Goal: Communication & Community: Share content

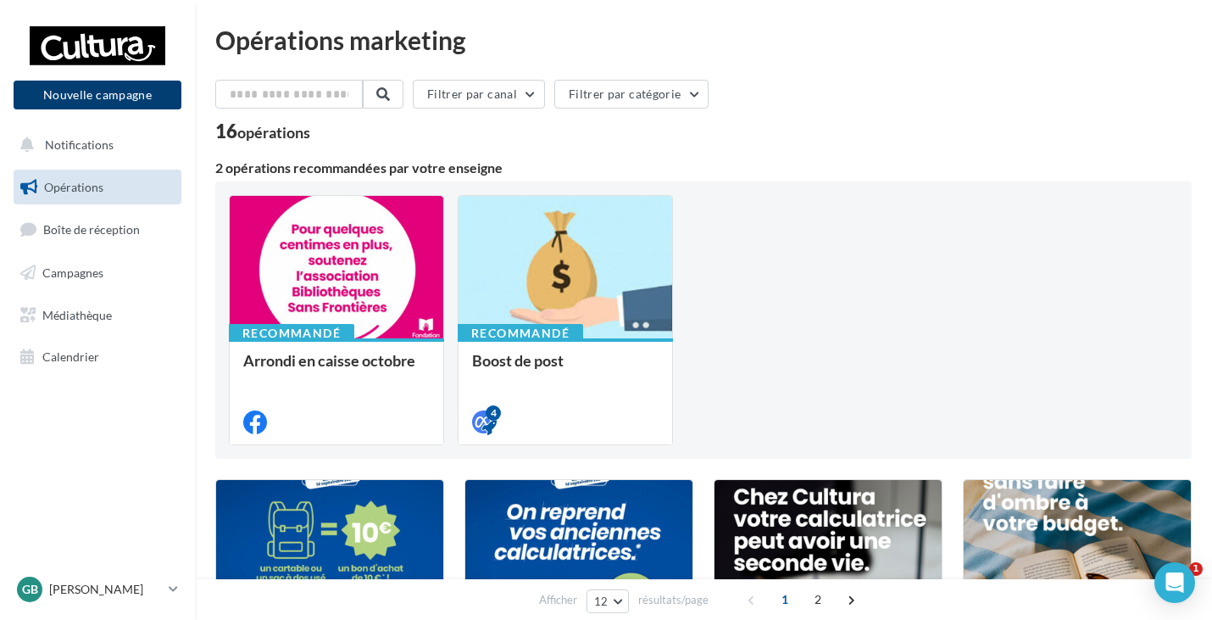
click at [161, 96] on button "Nouvelle campagne" at bounding box center [98, 95] width 168 height 29
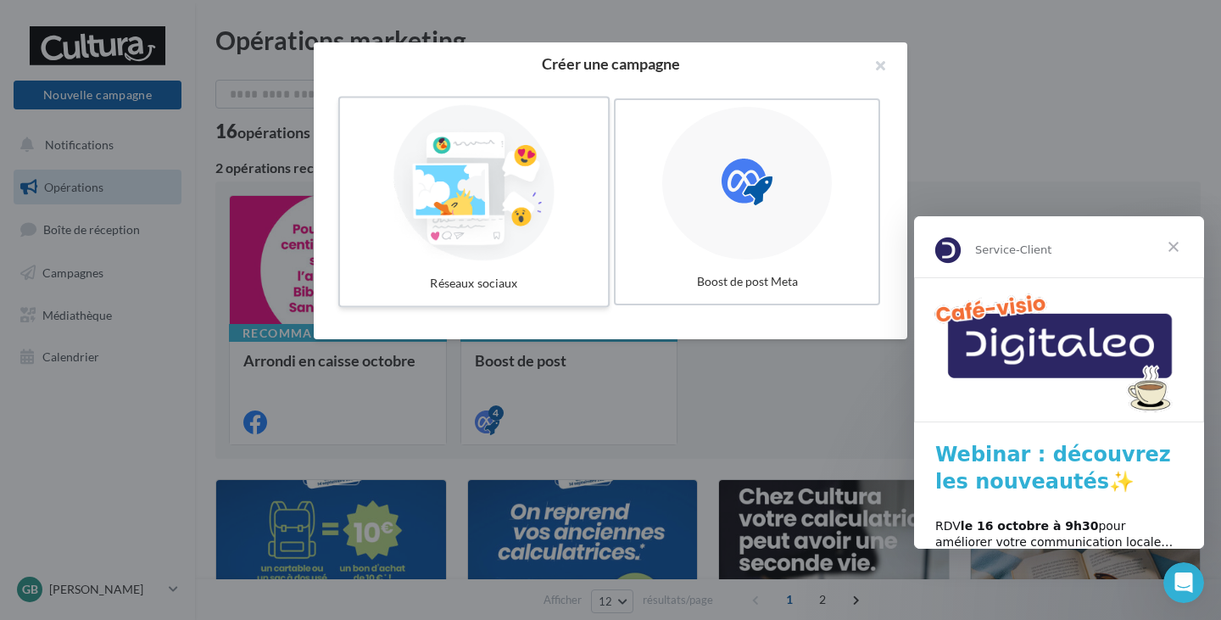
click at [565, 264] on label "Réseaux sociaux" at bounding box center [473, 202] width 271 height 211
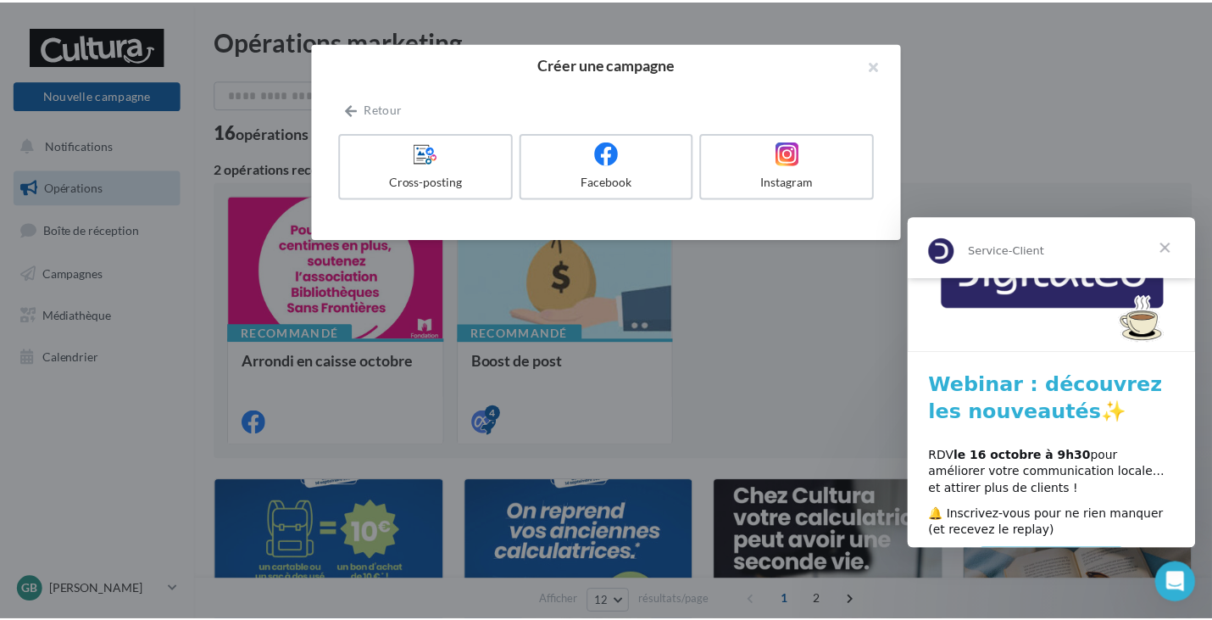
scroll to position [116, 0]
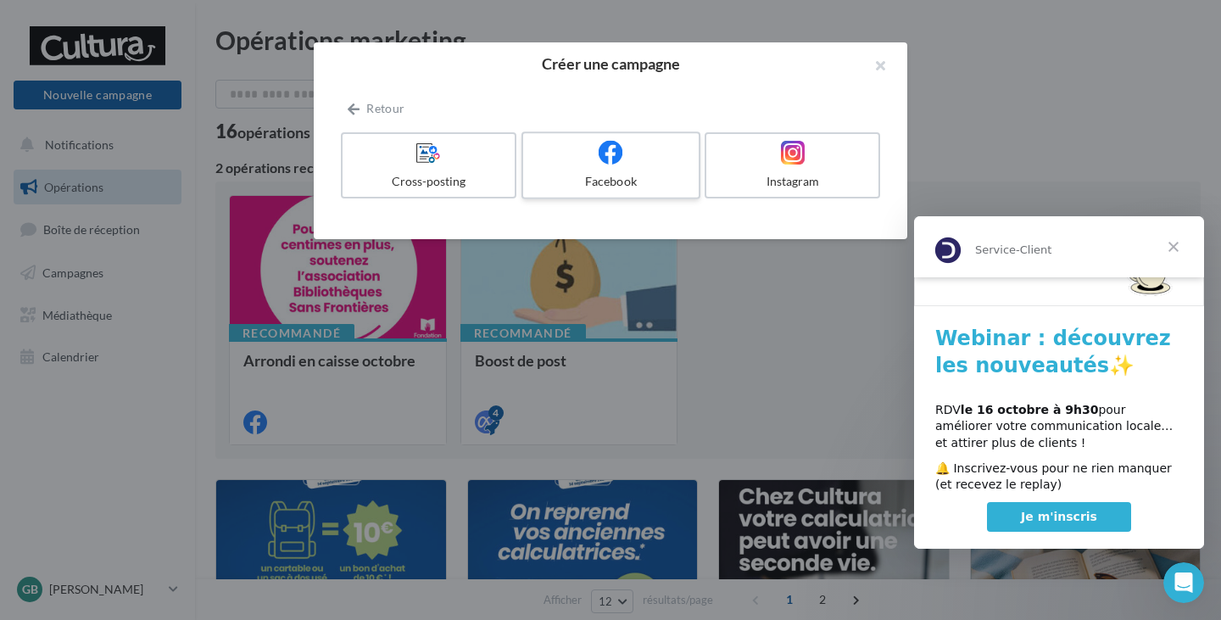
click at [614, 161] on icon at bounding box center [611, 152] width 25 height 25
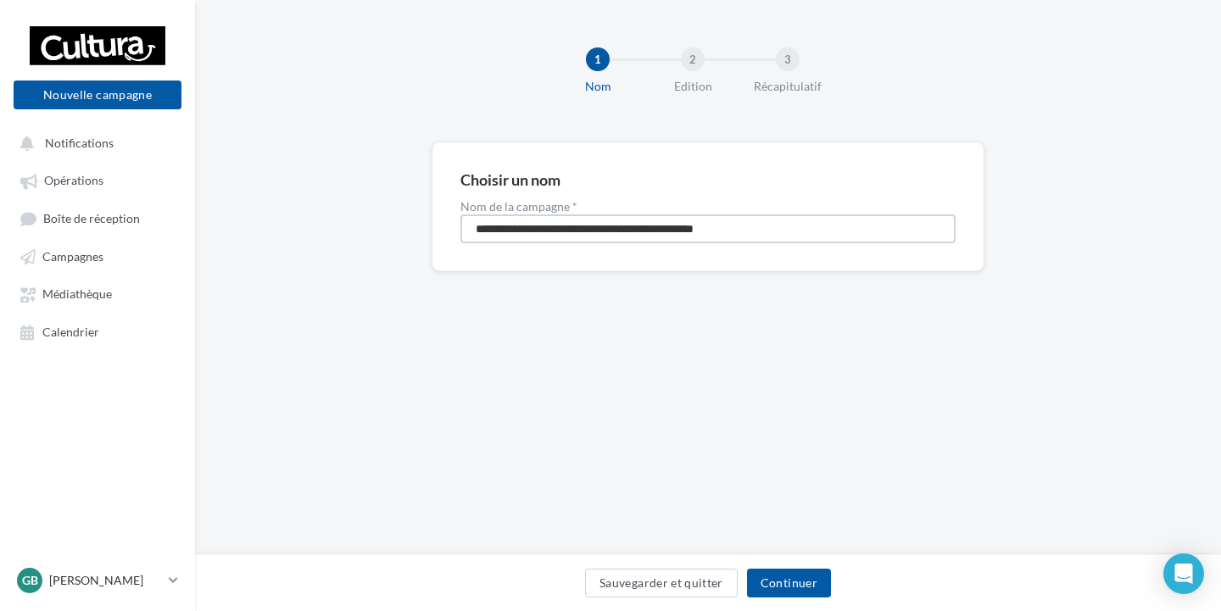
click at [599, 233] on input "**********" at bounding box center [707, 228] width 495 height 29
type input "**********"
click at [810, 587] on button "Continuer" at bounding box center [789, 583] width 84 height 29
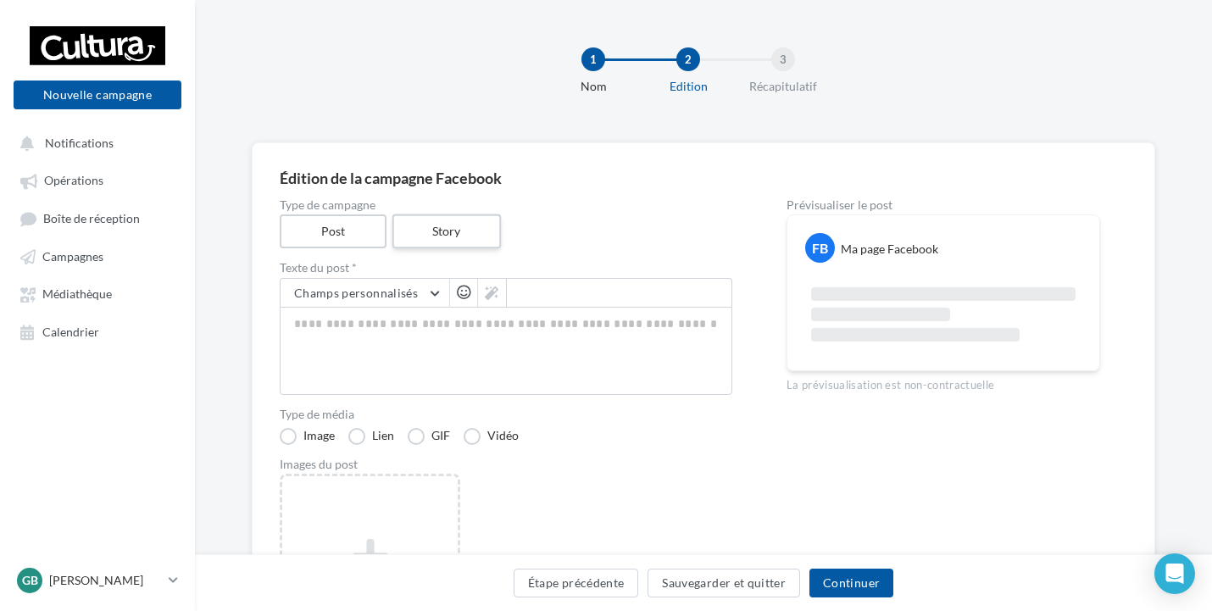
click at [444, 224] on label "Story" at bounding box center [446, 231] width 109 height 35
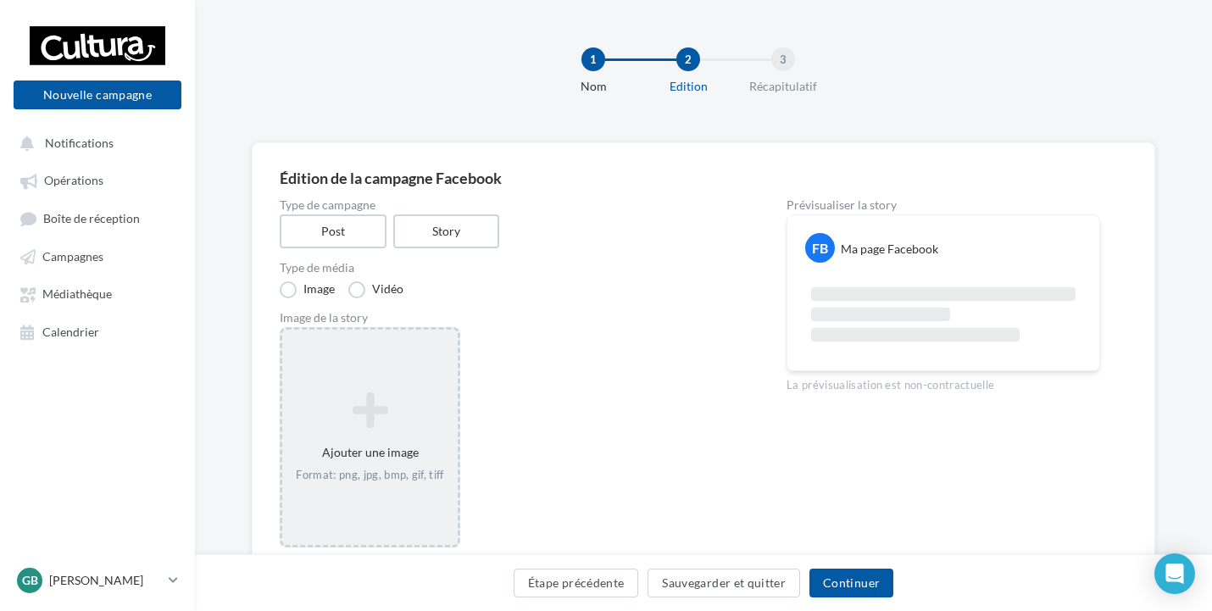
click at [406, 448] on div "Ajouter une image Format: png, jpg, bmp, gif, tiff" at bounding box center [369, 437] width 175 height 109
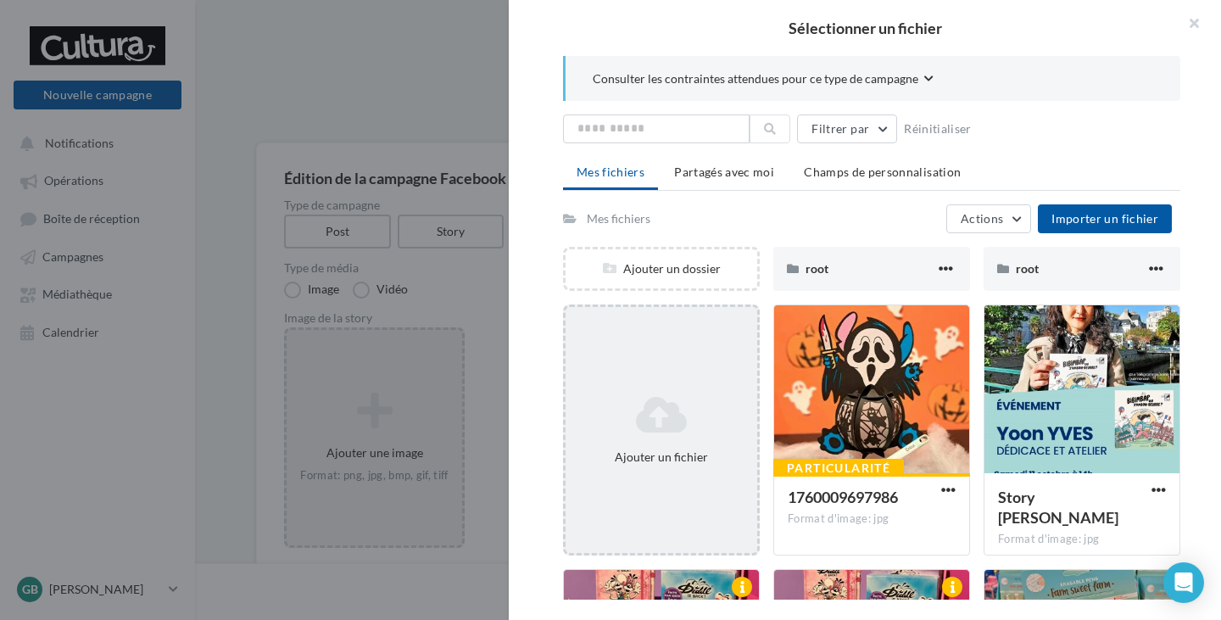
click at [699, 417] on icon at bounding box center [661, 414] width 178 height 41
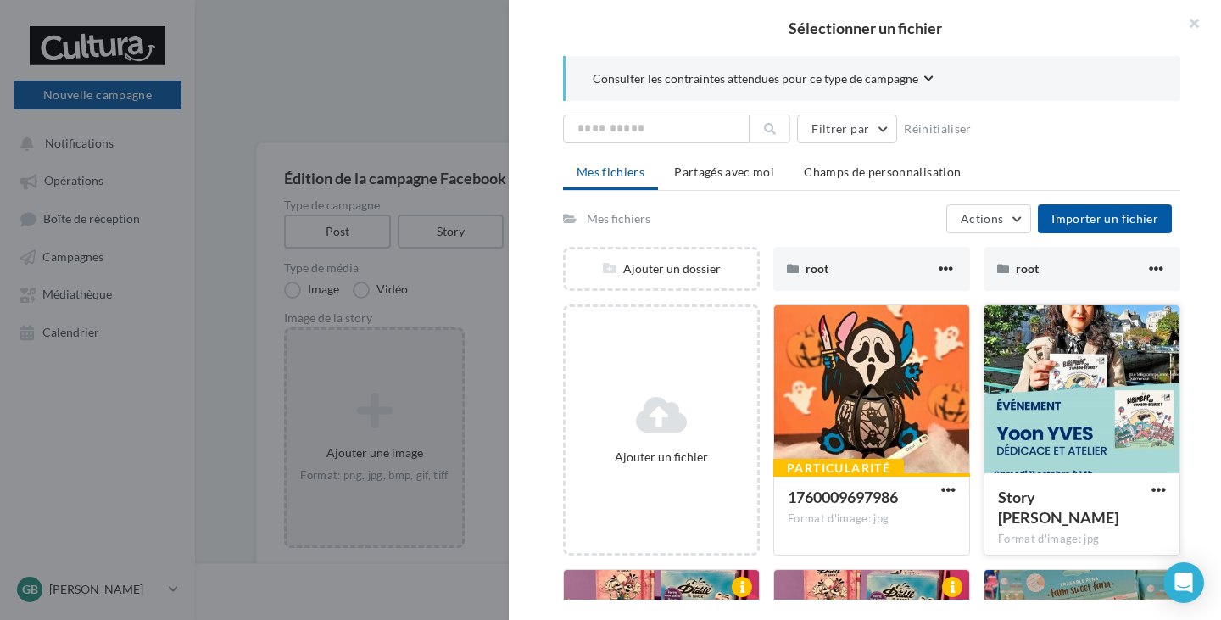
click at [1056, 427] on div at bounding box center [1081, 390] width 195 height 170
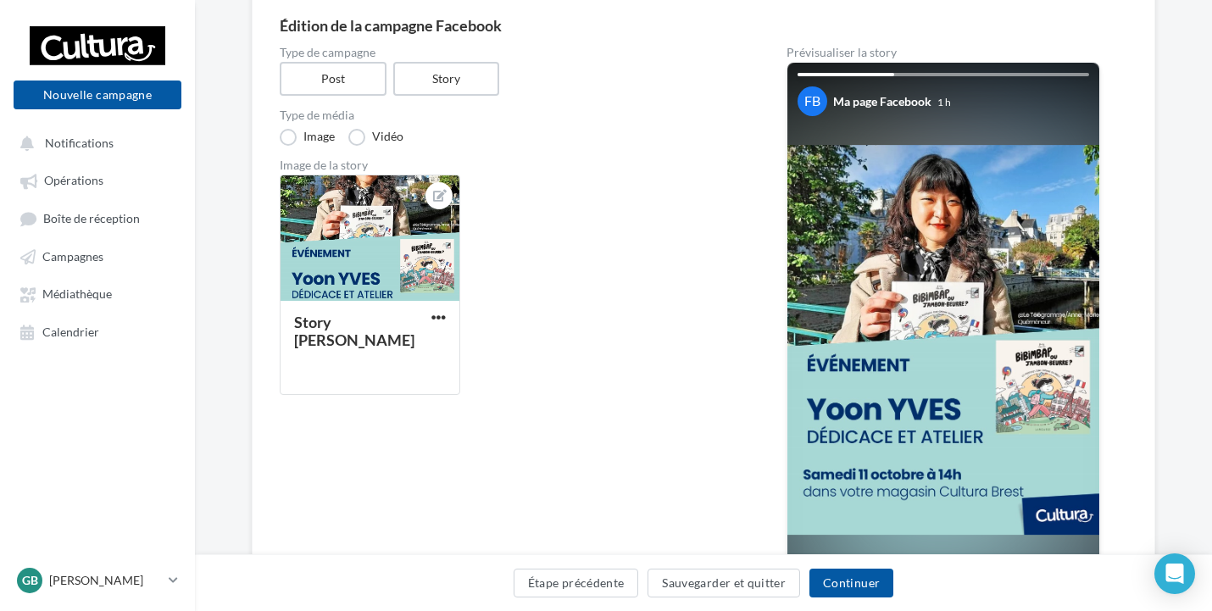
scroll to position [170, 0]
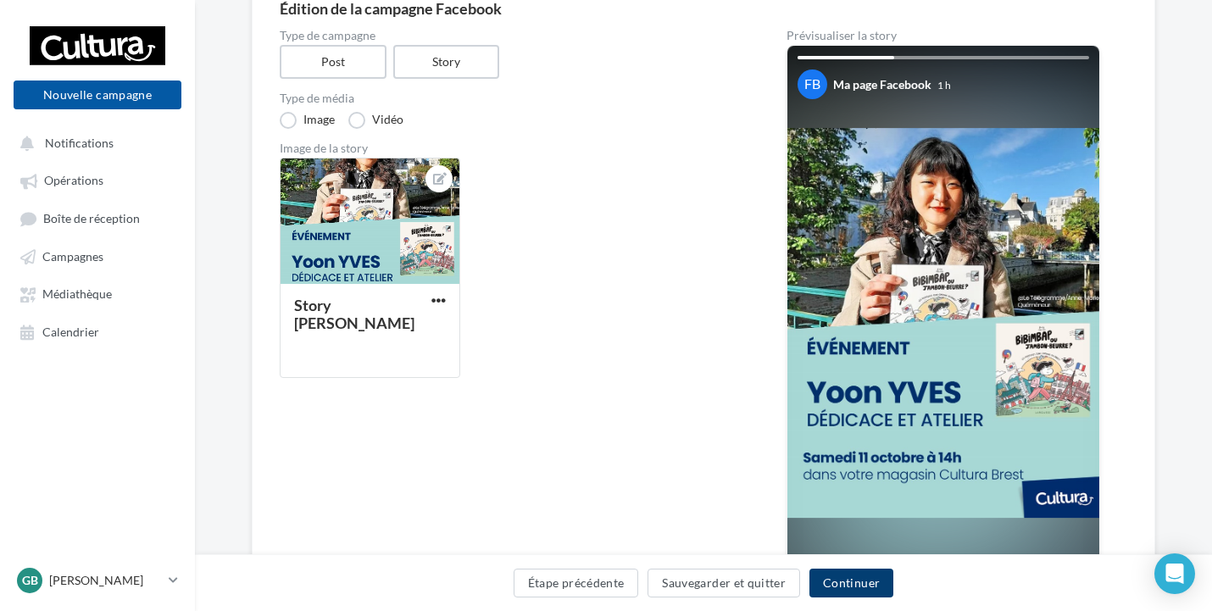
click at [878, 578] on button "Continuer" at bounding box center [852, 583] width 84 height 29
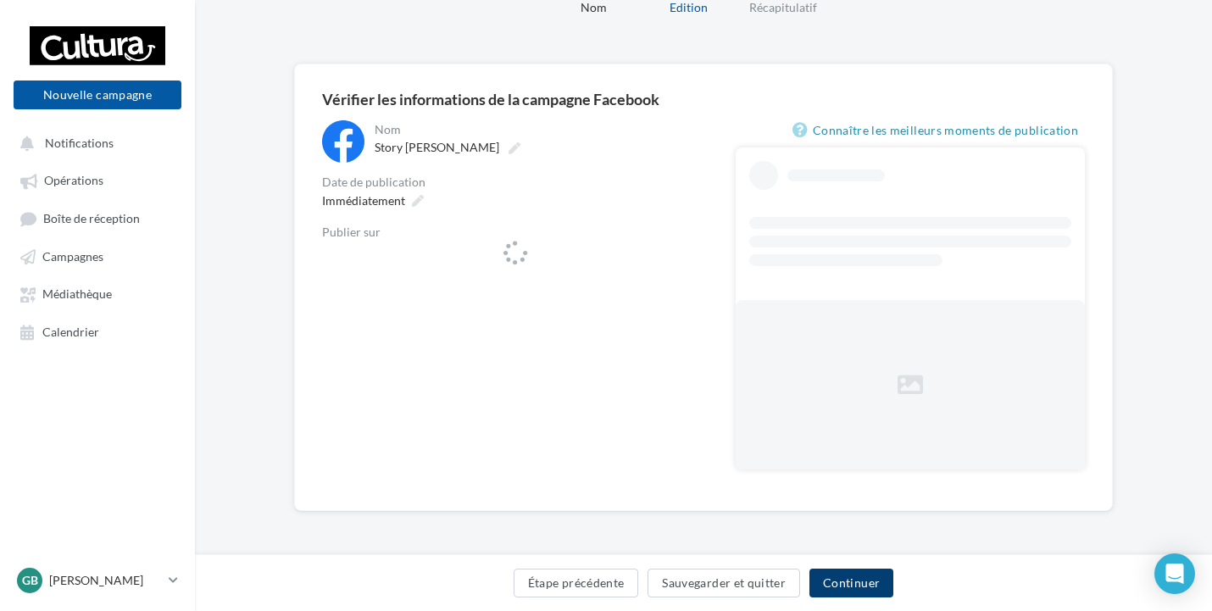
scroll to position [79, 0]
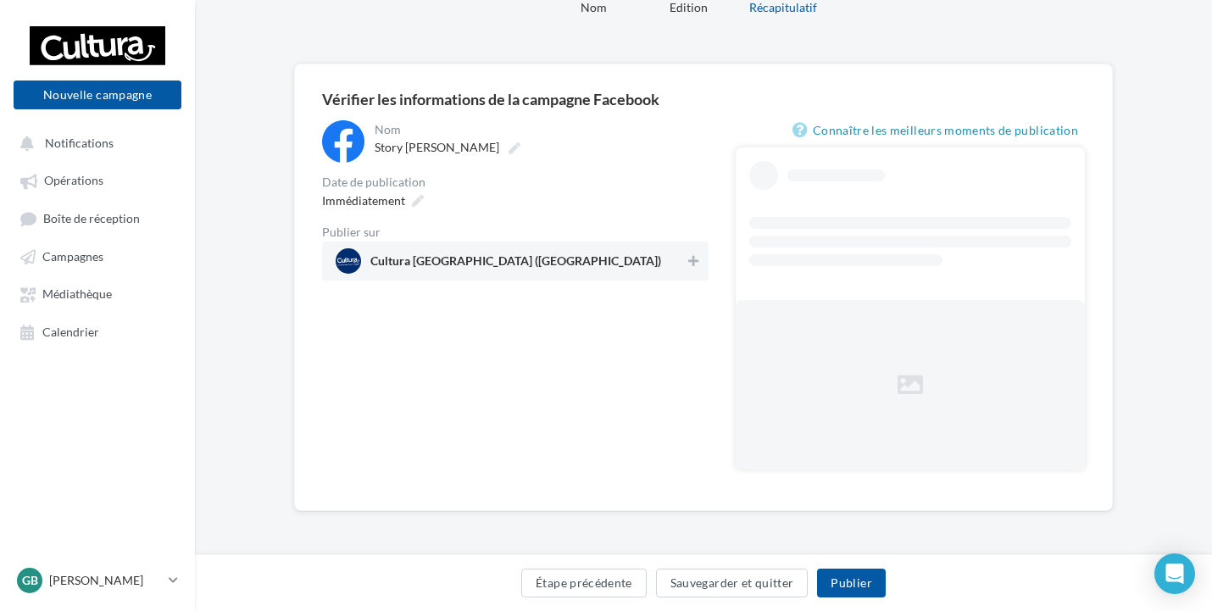
click at [672, 262] on span "Cultura Brest (Brest)" at bounding box center [510, 260] width 349 height 25
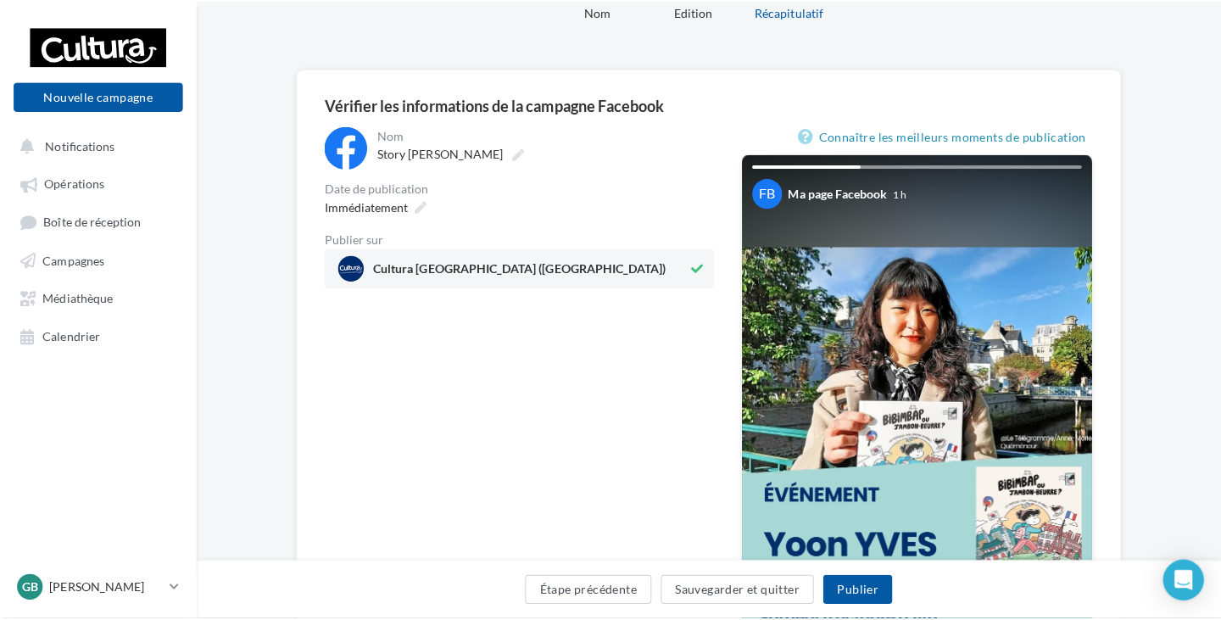
scroll to position [170, 0]
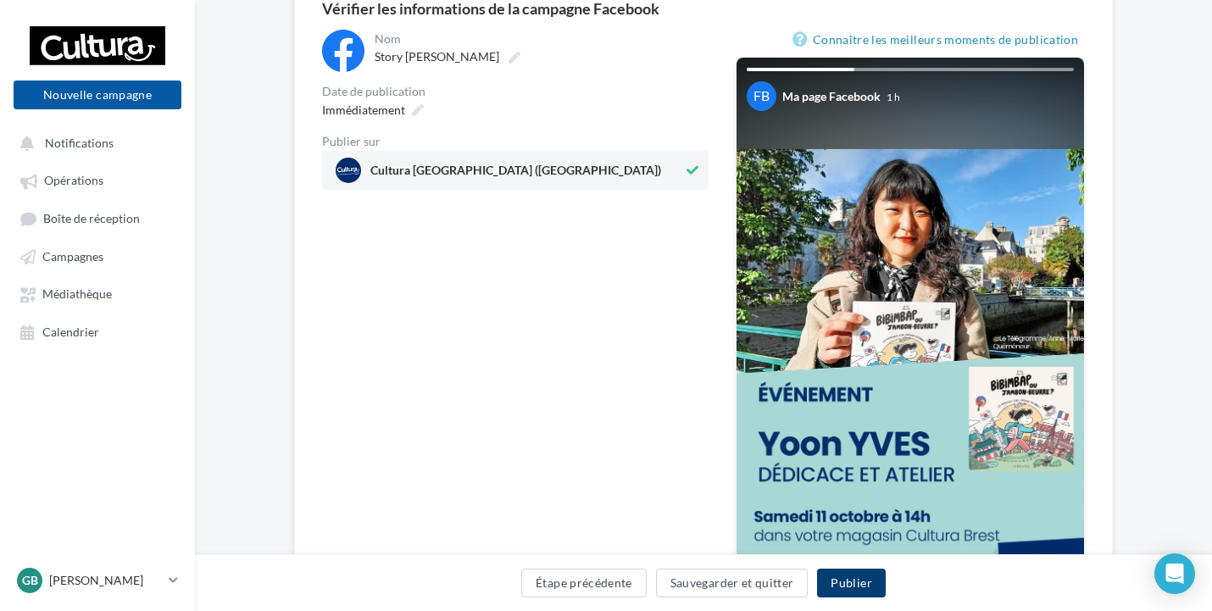
click at [832, 583] on button "Publier" at bounding box center [851, 583] width 68 height 29
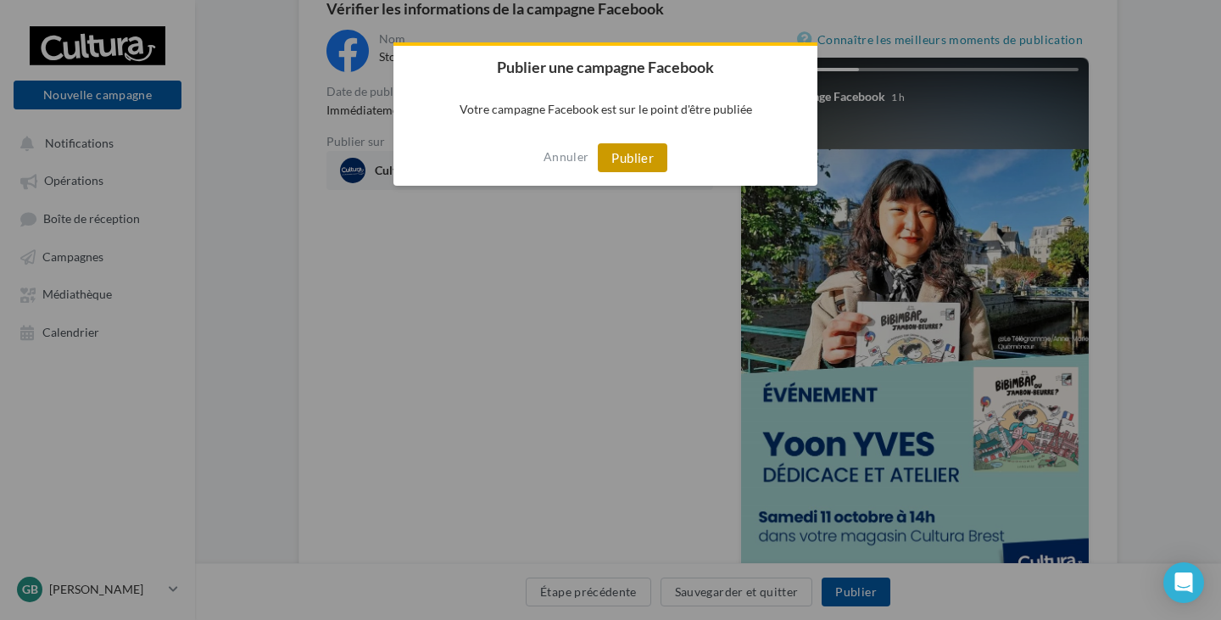
click at [635, 165] on button "Publier" at bounding box center [633, 157] width 70 height 29
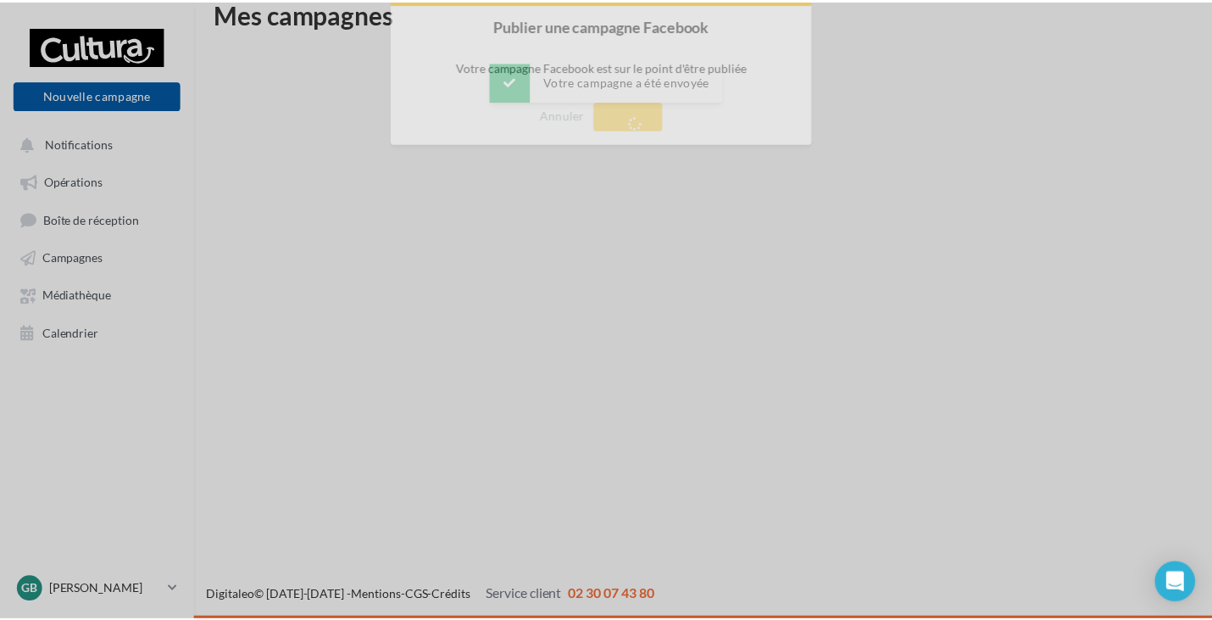
scroll to position [27, 0]
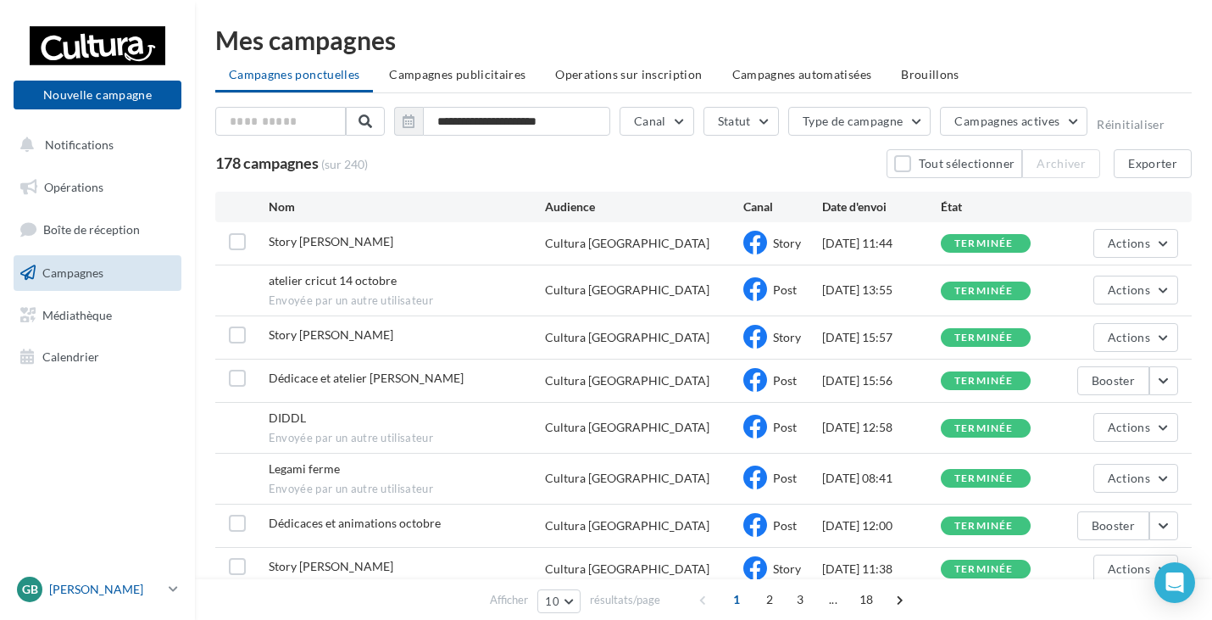
click at [144, 593] on p "[PERSON_NAME]" at bounding box center [105, 589] width 113 height 17
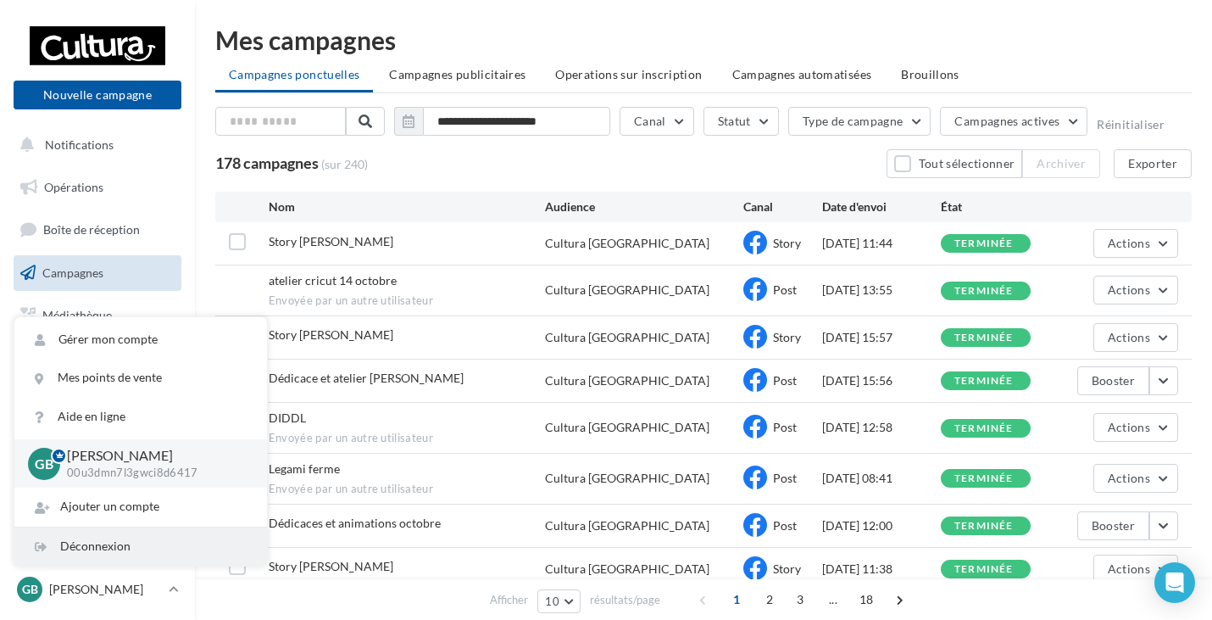
click at [129, 540] on div "Déconnexion" at bounding box center [140, 546] width 253 height 38
